Goal: Transaction & Acquisition: Book appointment/travel/reservation

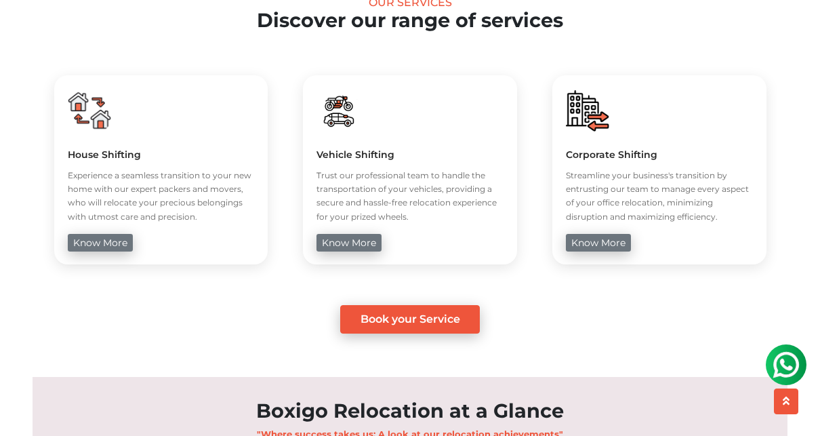
scroll to position [537, 0]
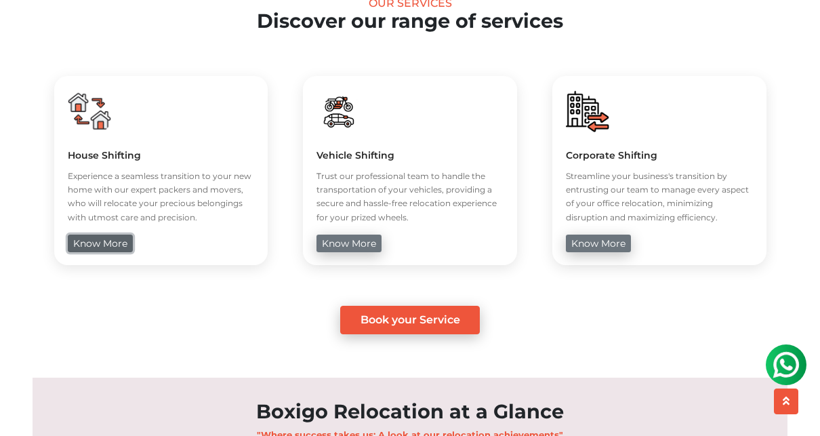
click at [119, 245] on link "know more" at bounding box center [100, 243] width 65 height 18
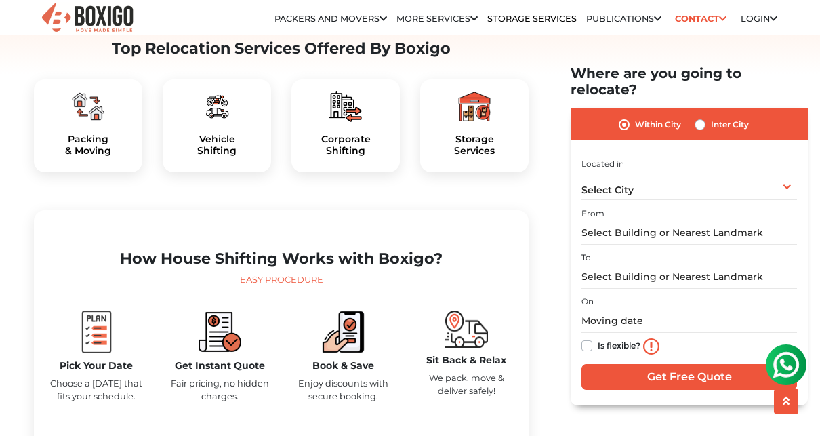
scroll to position [430, 0]
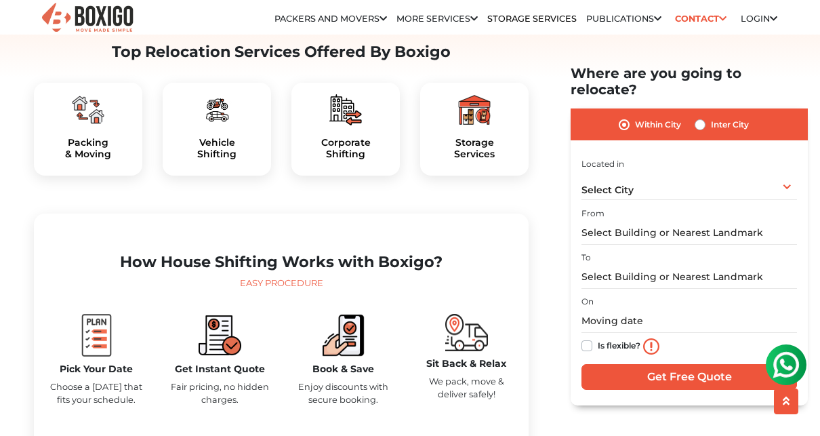
click at [112, 126] on div at bounding box center [88, 110] width 87 height 33
click at [115, 126] on div at bounding box center [88, 110] width 87 height 33
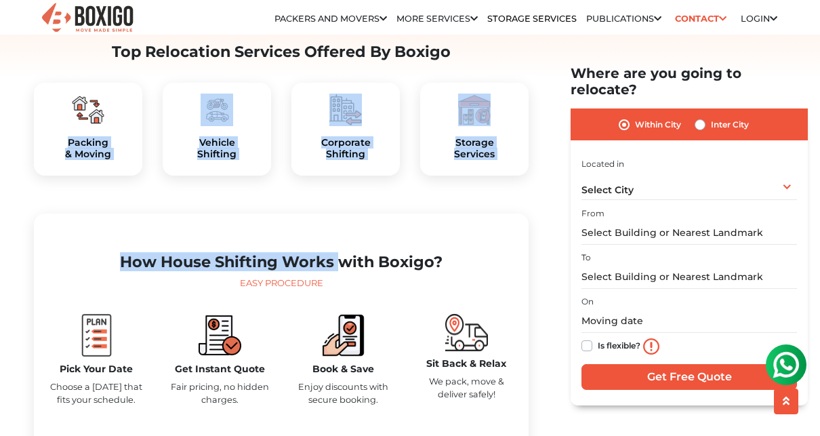
drag, startPoint x: 115, startPoint y: 146, endPoint x: 303, endPoint y: 225, distance: 203.5
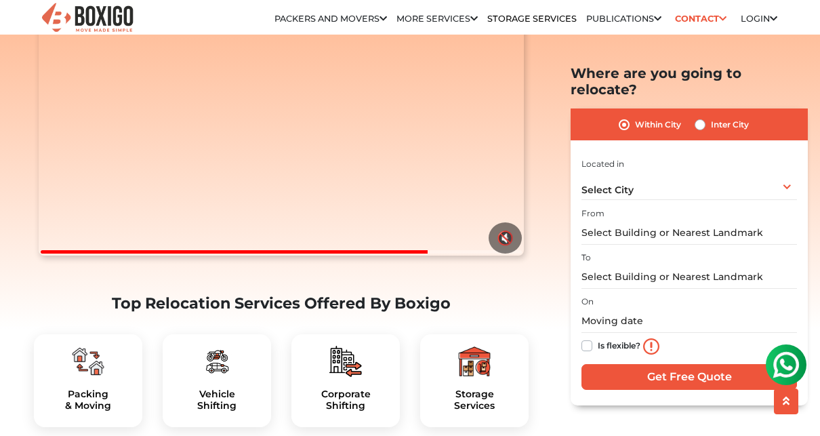
scroll to position [178, 0]
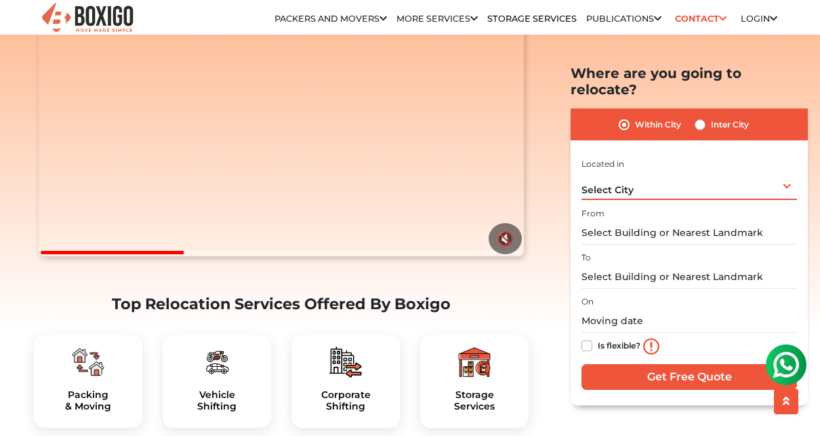
click at [626, 184] on span "Select City" at bounding box center [607, 190] width 52 height 12
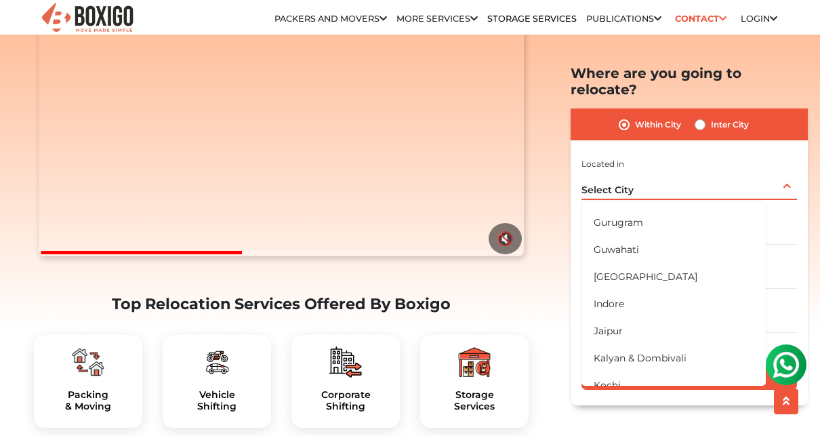
scroll to position [264, 0]
click at [620, 235] on li "Guwahati" at bounding box center [673, 248] width 184 height 27
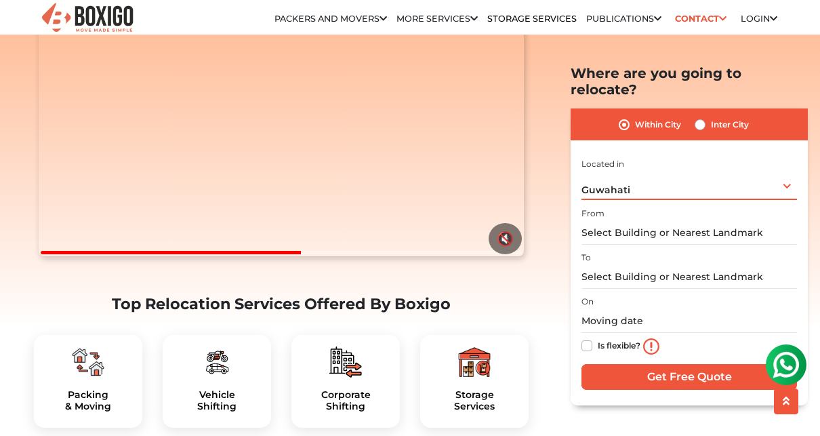
click at [641, 180] on div "[GEOGRAPHIC_DATA] Select City [GEOGRAPHIC_DATA] [GEOGRAPHIC_DATA] [GEOGRAPHIC_D…" at bounding box center [689, 185] width 216 height 28
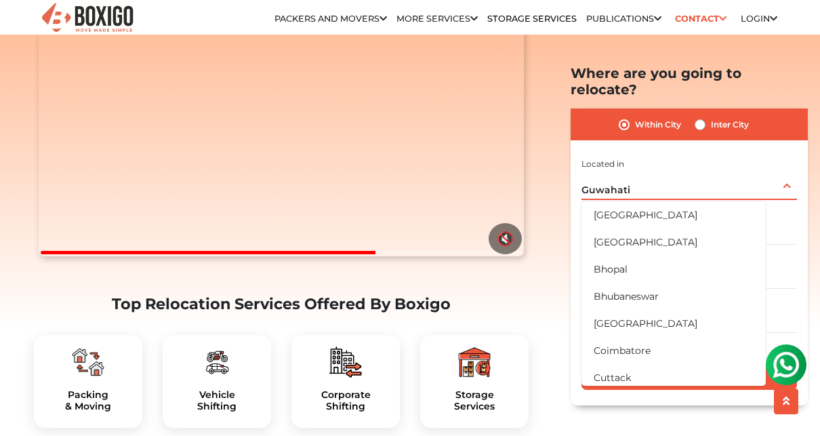
scroll to position [0, 0]
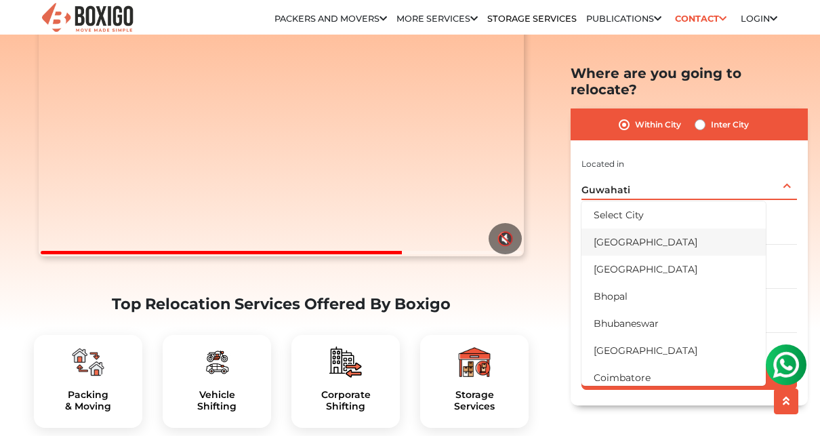
click at [632, 228] on li "[GEOGRAPHIC_DATA]" at bounding box center [673, 241] width 184 height 27
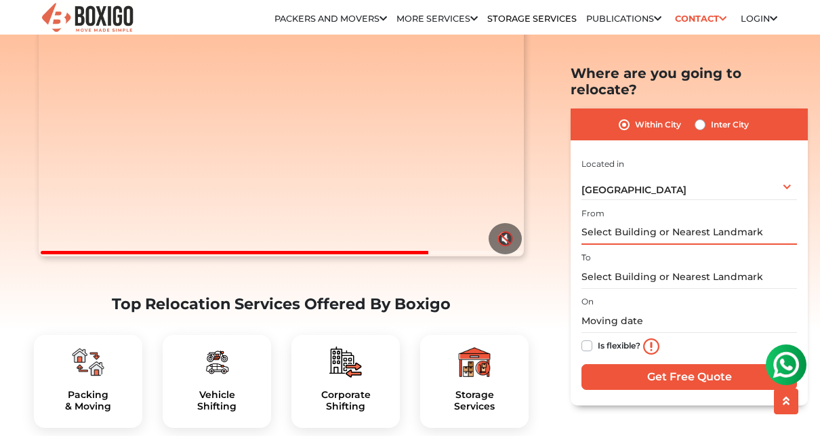
click at [632, 221] on input "text" at bounding box center [689, 233] width 216 height 24
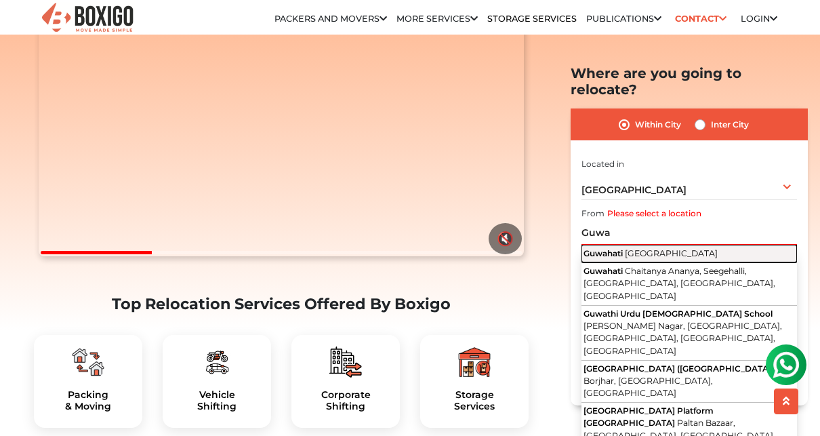
click at [635, 248] on span "[GEOGRAPHIC_DATA]" at bounding box center [671, 253] width 93 height 10
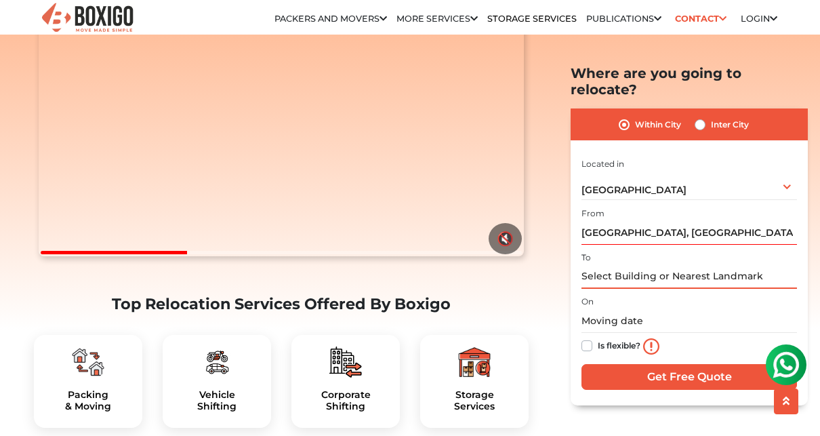
click at [637, 265] on input "text" at bounding box center [689, 277] width 216 height 24
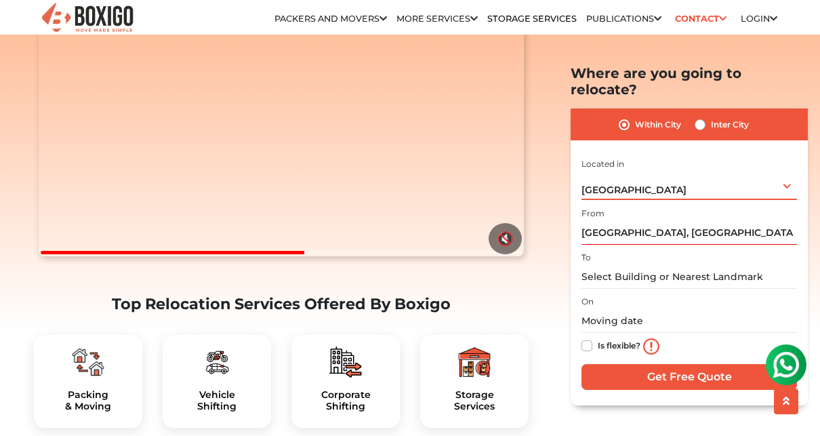
click at [787, 178] on div "[GEOGRAPHIC_DATA] Select City [GEOGRAPHIC_DATA] [GEOGRAPHIC_DATA] [GEOGRAPHIC_D…" at bounding box center [689, 185] width 216 height 28
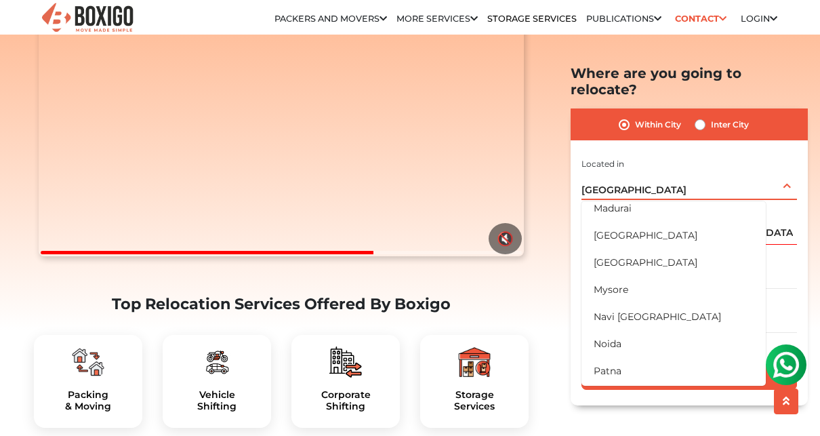
scroll to position [565, 0]
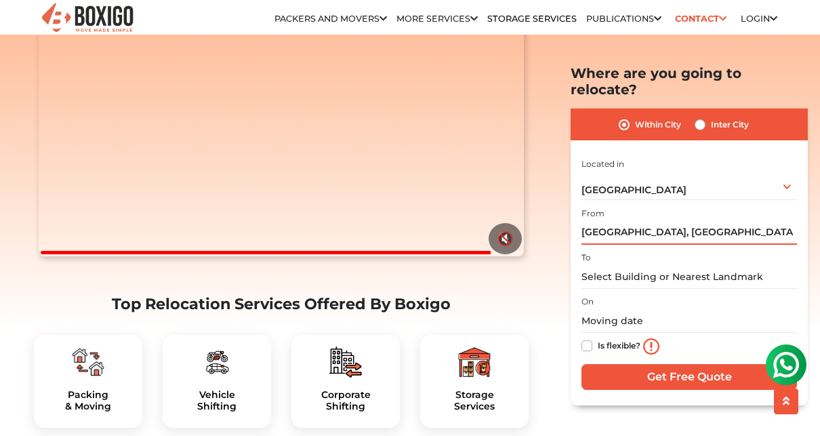
click at [676, 221] on input "[GEOGRAPHIC_DATA], [GEOGRAPHIC_DATA]" at bounding box center [689, 233] width 216 height 24
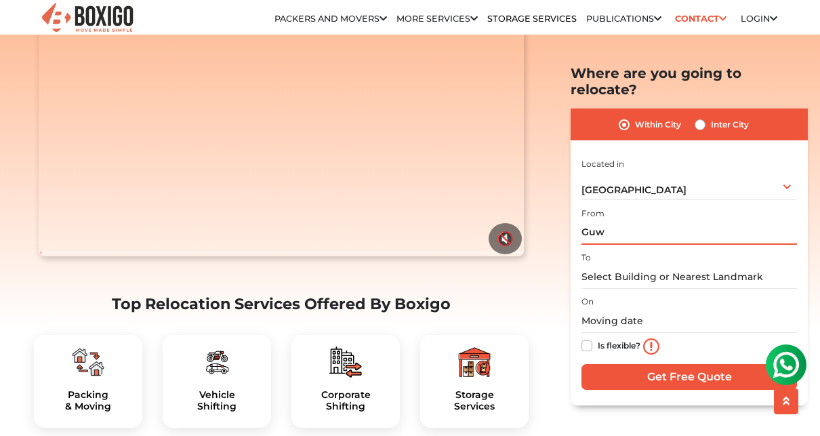
type input "Gu"
